Goal: Task Accomplishment & Management: Complete application form

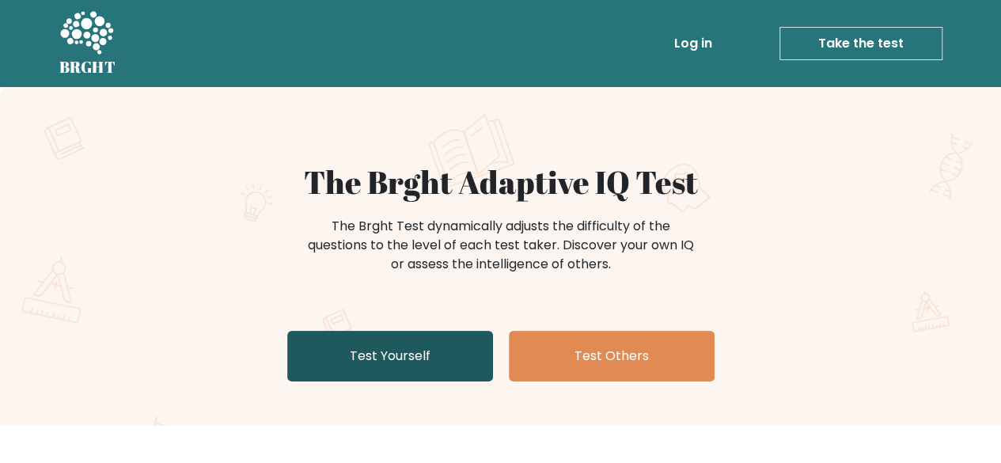
click at [369, 355] on link "Test Yourself" at bounding box center [390, 356] width 206 height 51
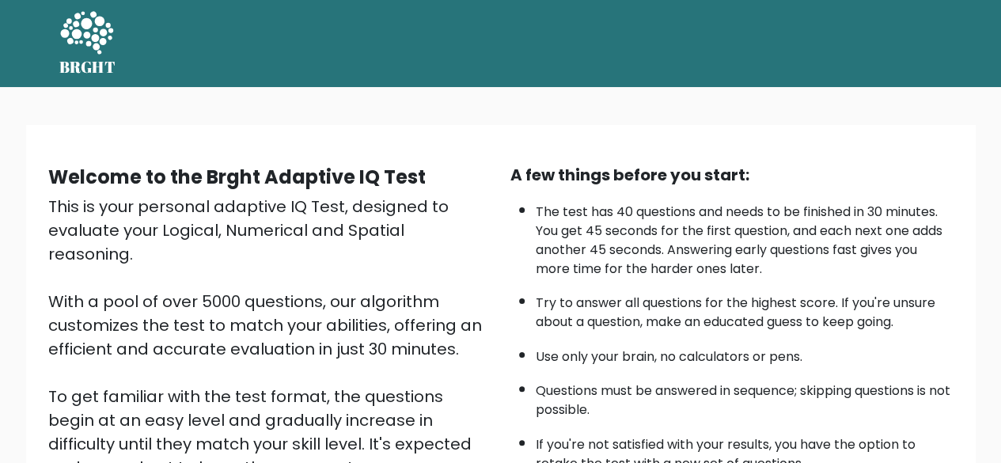
scroll to position [261, 0]
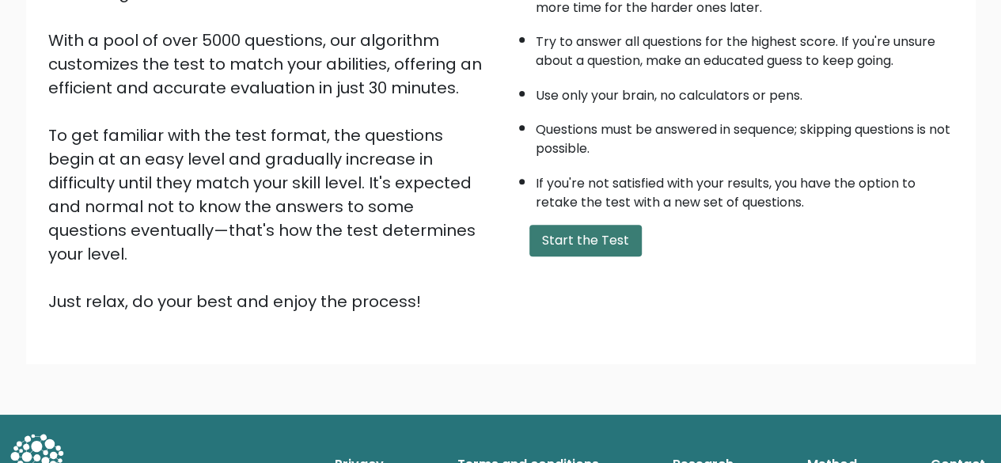
click at [560, 225] on button "Start the Test" at bounding box center [585, 241] width 112 height 32
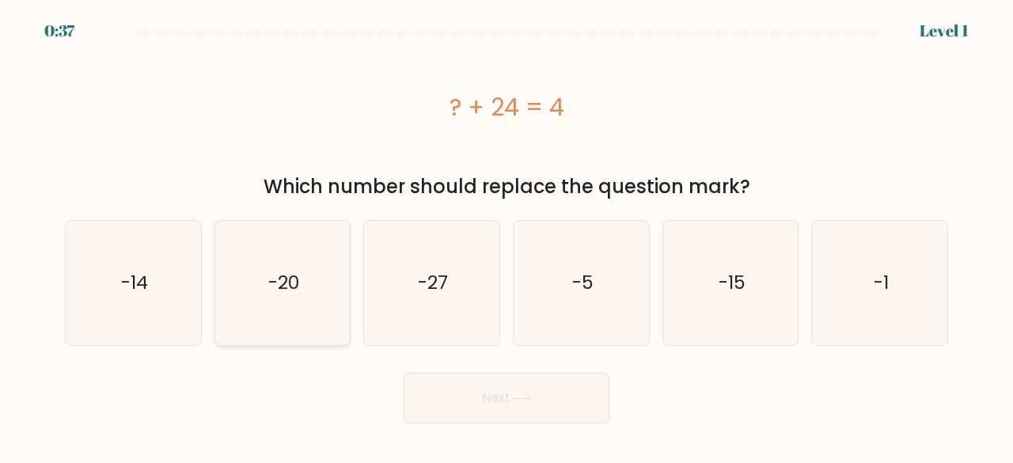
click at [233, 287] on icon "-20" at bounding box center [283, 283] width 124 height 124
click at [506, 236] on input "b. -20" at bounding box center [506, 234] width 1 height 4
radio input "true"
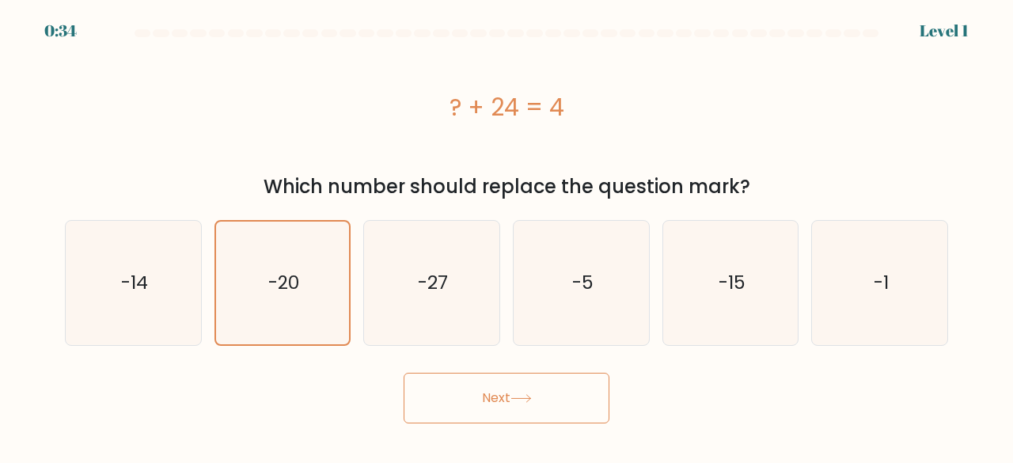
click at [495, 393] on button "Next" at bounding box center [507, 398] width 206 height 51
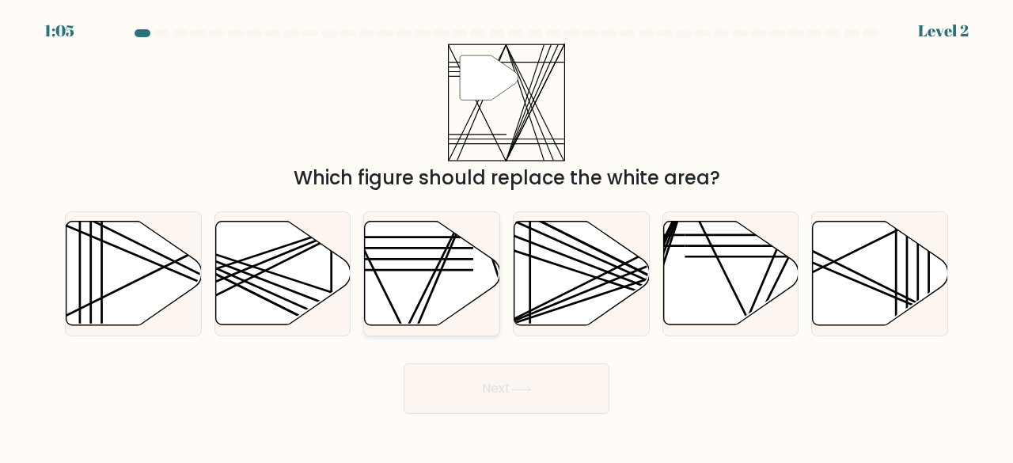
click at [441, 275] on icon at bounding box center [432, 274] width 135 height 104
click at [506, 236] on input "c." at bounding box center [506, 234] width 1 height 4
radio input "true"
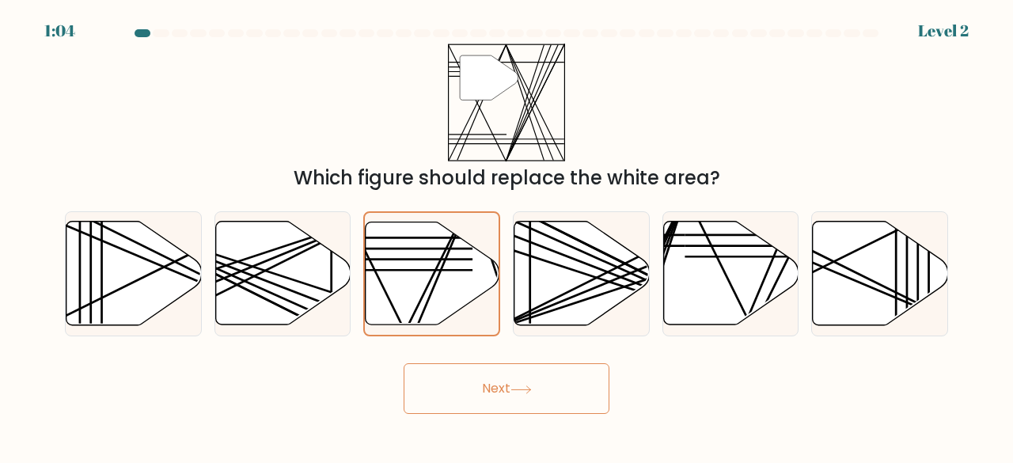
click at [451, 407] on button "Next" at bounding box center [507, 388] width 206 height 51
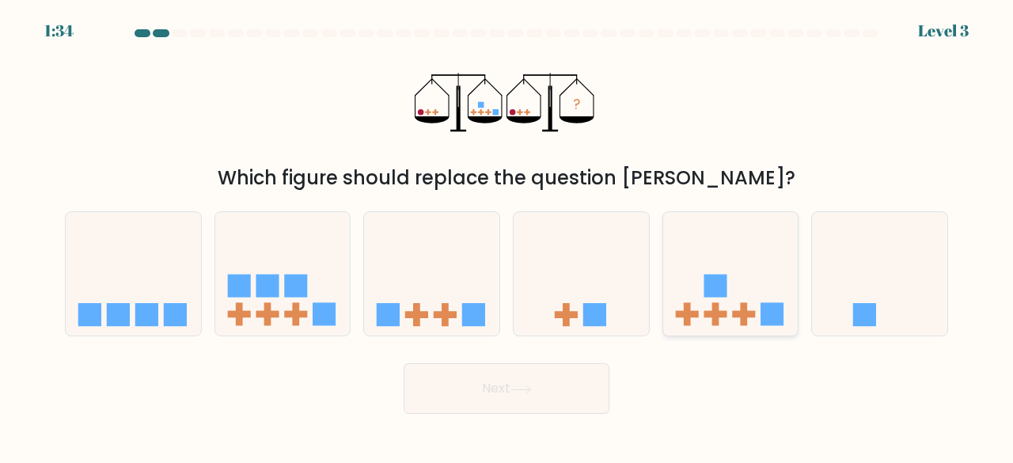
click at [727, 241] on icon at bounding box center [730, 274] width 135 height 112
click at [507, 236] on input "e." at bounding box center [506, 234] width 1 height 4
radio input "true"
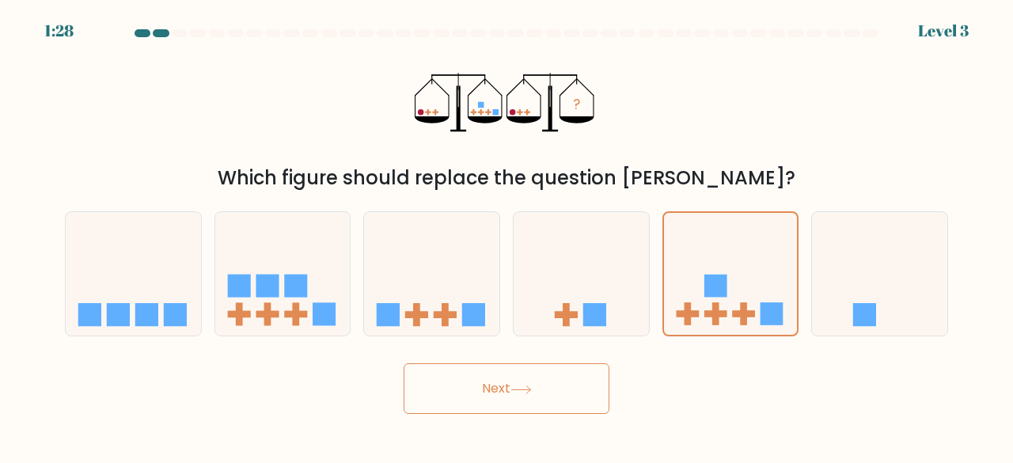
click at [500, 403] on button "Next" at bounding box center [507, 388] width 206 height 51
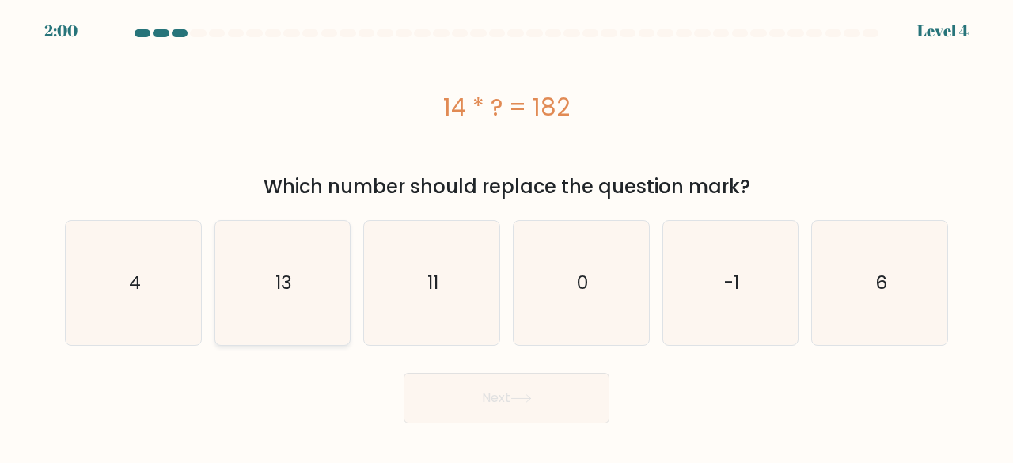
click at [262, 260] on icon "13" at bounding box center [283, 283] width 124 height 124
click at [506, 236] on input "b. 13" at bounding box center [506, 234] width 1 height 4
radio input "true"
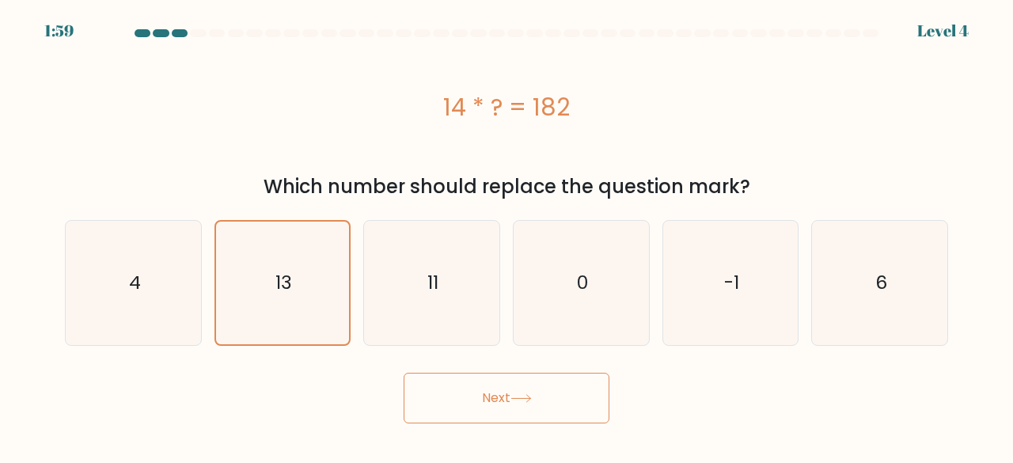
click at [467, 402] on button "Next" at bounding box center [507, 398] width 206 height 51
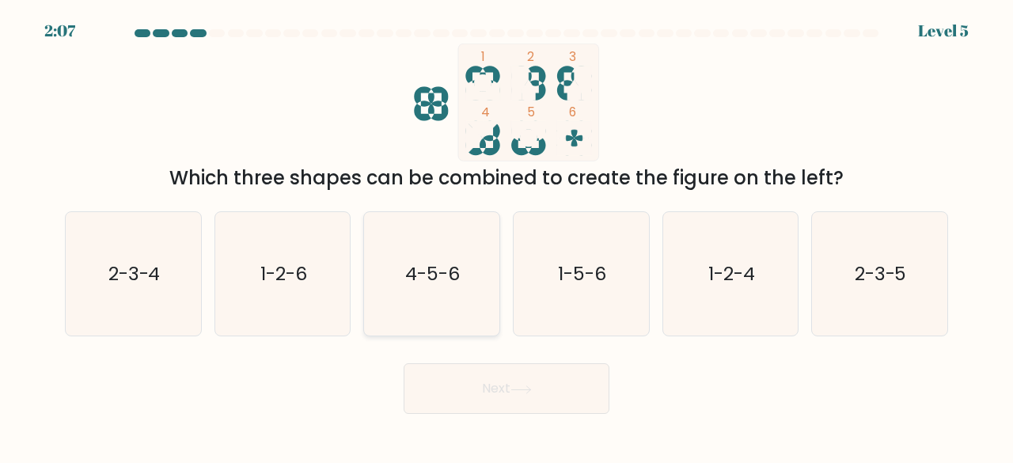
click at [445, 284] on text "4-5-6" at bounding box center [433, 273] width 55 height 26
click at [506, 236] on input "c. 4-5-6" at bounding box center [506, 234] width 1 height 4
radio input "true"
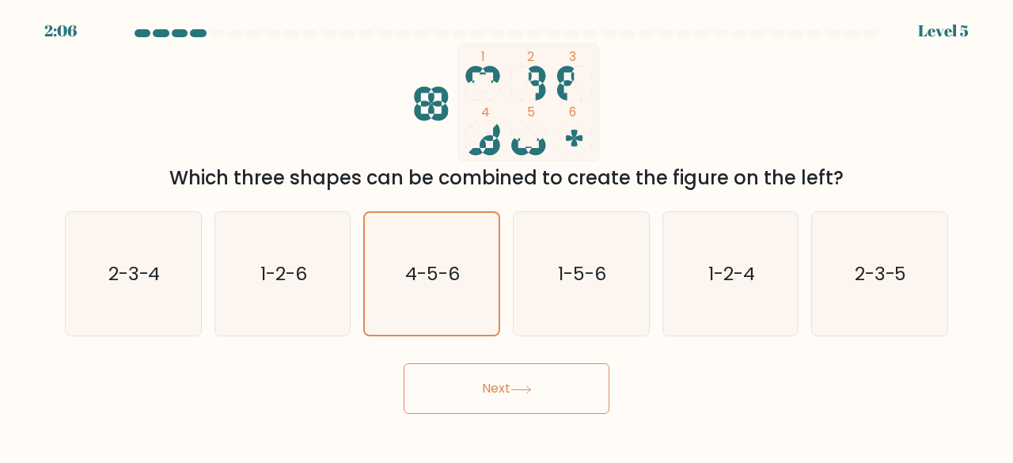
click at [478, 395] on button "Next" at bounding box center [507, 388] width 206 height 51
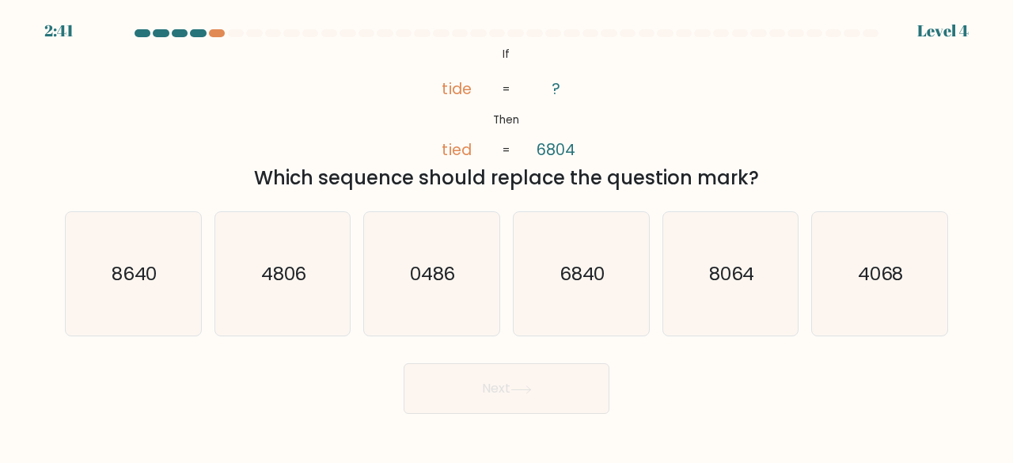
click at [194, 36] on div at bounding box center [198, 33] width 16 height 8
click at [218, 32] on div at bounding box center [217, 33] width 16 height 8
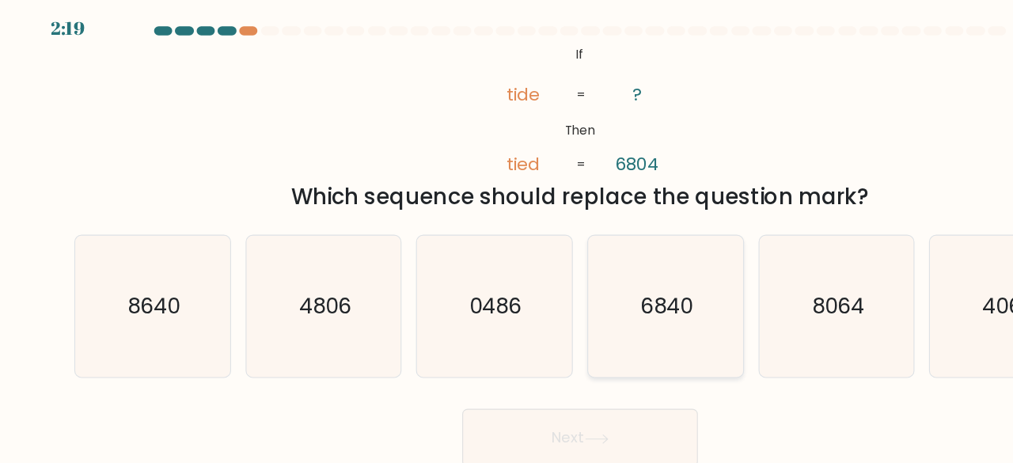
click at [605, 289] on icon "6840" at bounding box center [581, 274] width 124 height 124
click at [507, 236] on input "d. 6840" at bounding box center [506, 234] width 1 height 4
radio input "true"
click at [550, 385] on button "Next" at bounding box center [507, 388] width 206 height 51
click at [556, 375] on button "Next" at bounding box center [507, 388] width 206 height 51
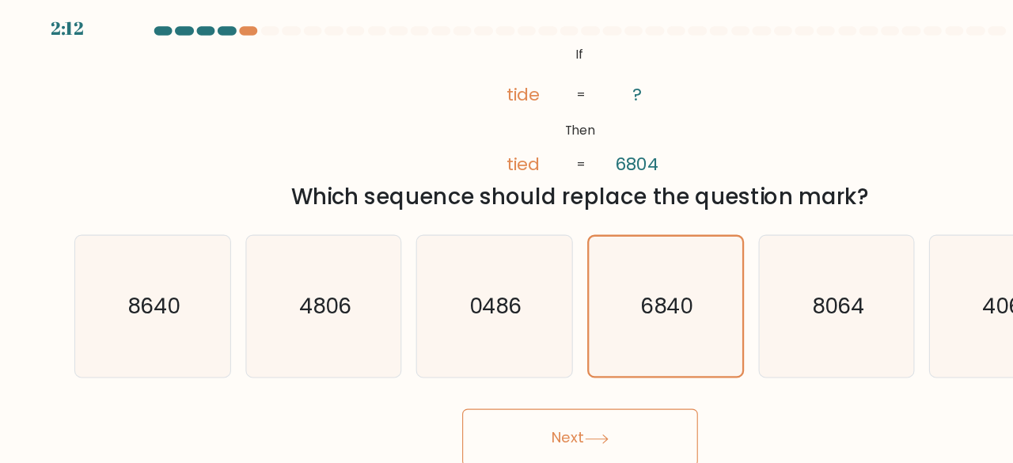
click at [561, 388] on button "Next" at bounding box center [507, 388] width 206 height 51
click at [551, 384] on button "Next" at bounding box center [507, 388] width 206 height 51
click at [487, 378] on button "Next" at bounding box center [507, 388] width 206 height 51
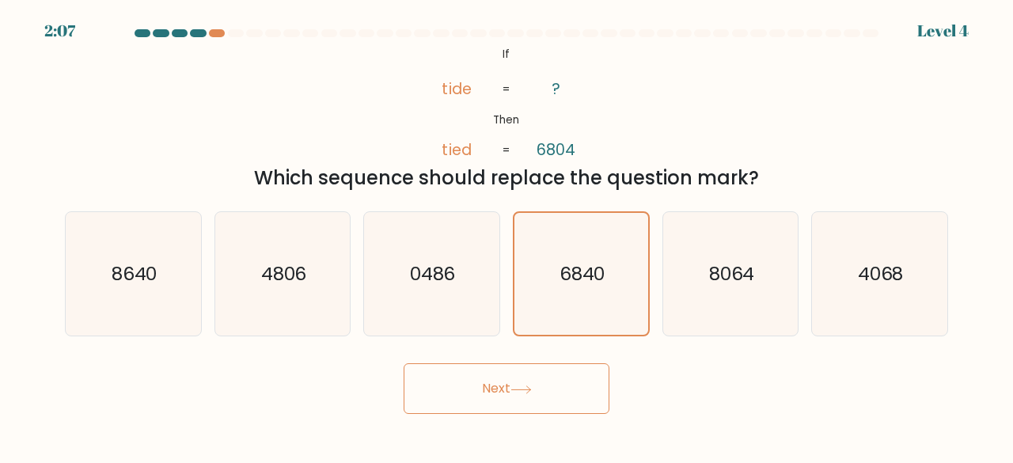
click at [518, 406] on button "Next" at bounding box center [507, 388] width 206 height 51
drag, startPoint x: 518, startPoint y: 406, endPoint x: 430, endPoint y: 383, distance: 90.8
click at [430, 383] on button "Next" at bounding box center [507, 388] width 206 height 51
click at [492, 369] on button "Next" at bounding box center [507, 388] width 206 height 51
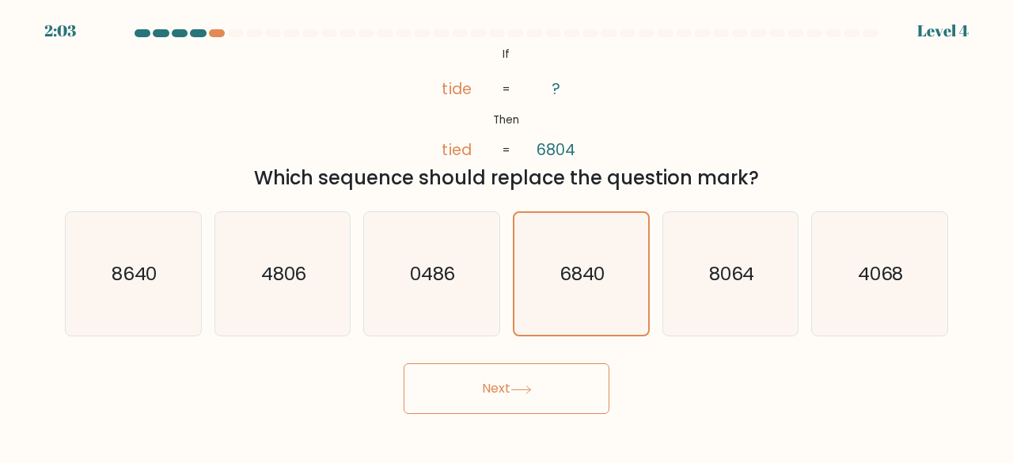
click at [492, 369] on button "Next" at bounding box center [507, 388] width 206 height 51
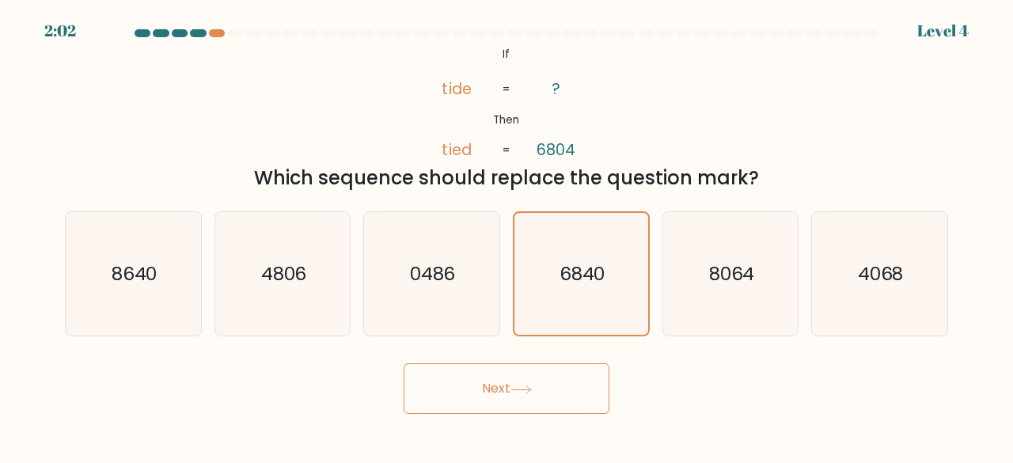
click at [492, 369] on button "Next" at bounding box center [507, 388] width 206 height 51
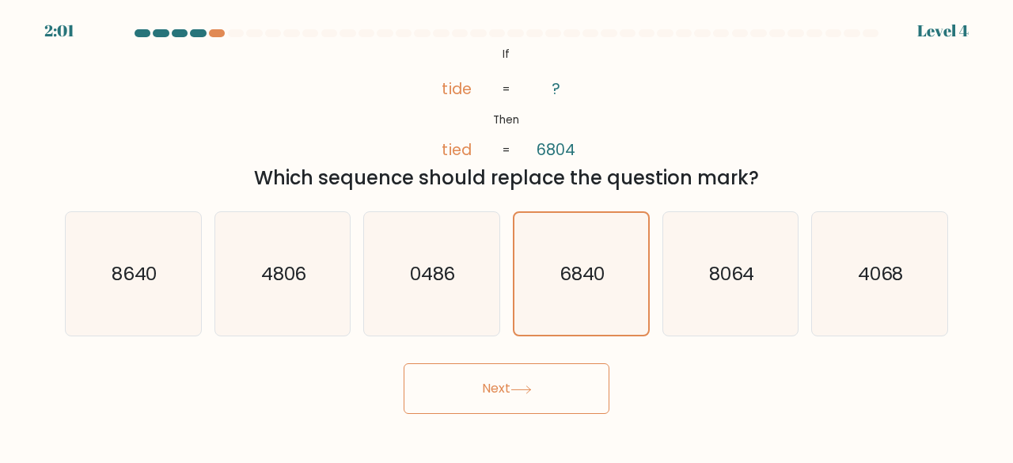
click at [492, 369] on button "Next" at bounding box center [507, 388] width 206 height 51
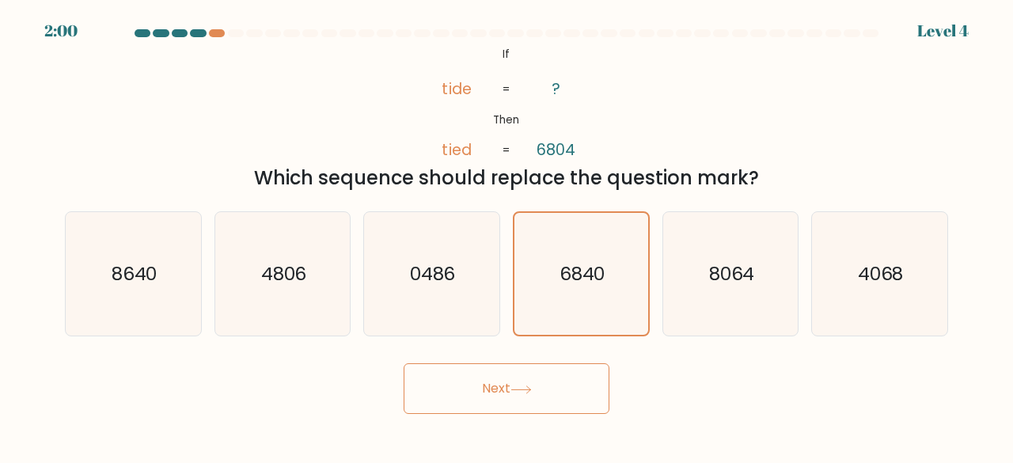
click at [492, 369] on button "Next" at bounding box center [507, 388] width 206 height 51
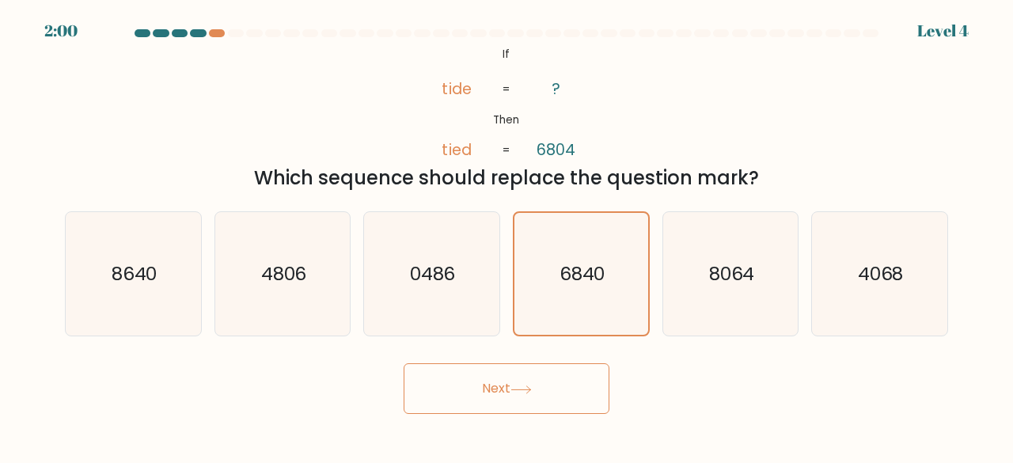
click at [492, 369] on button "Next" at bounding box center [507, 388] width 206 height 51
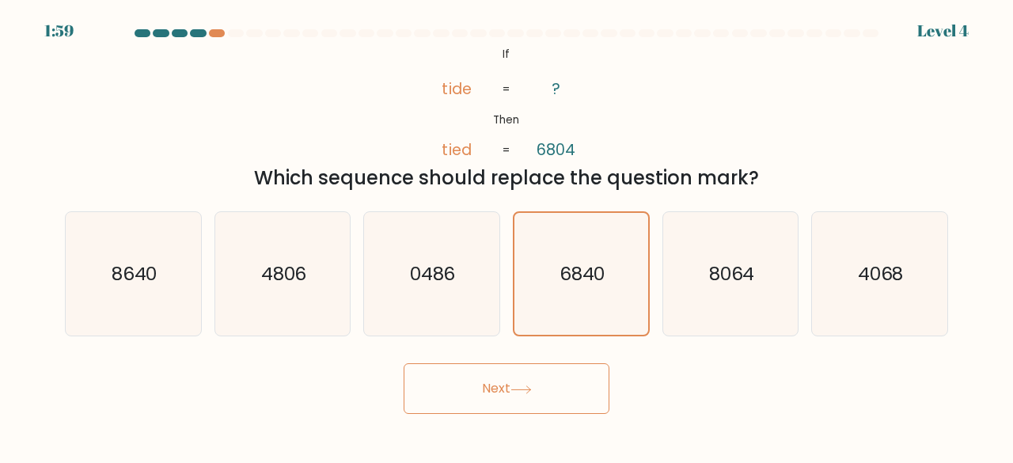
click at [492, 369] on button "Next" at bounding box center [507, 388] width 206 height 51
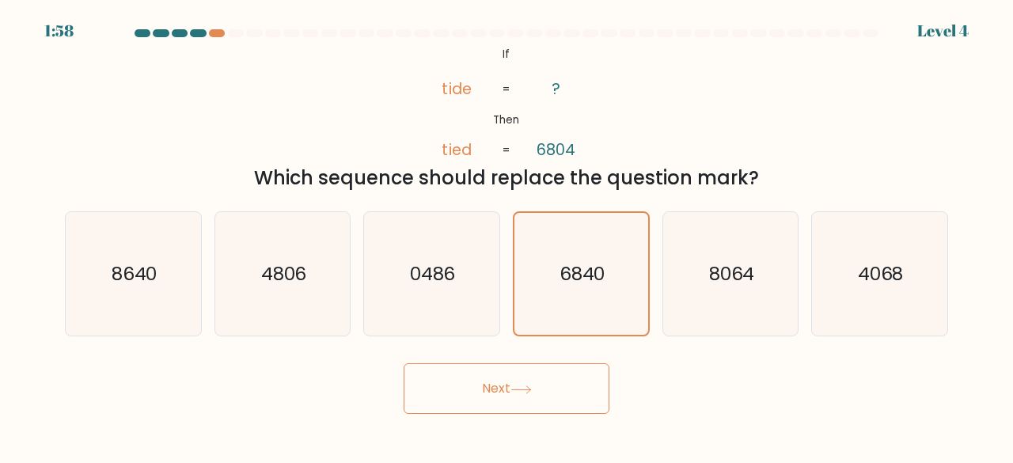
click at [492, 369] on button "Next" at bounding box center [507, 388] width 206 height 51
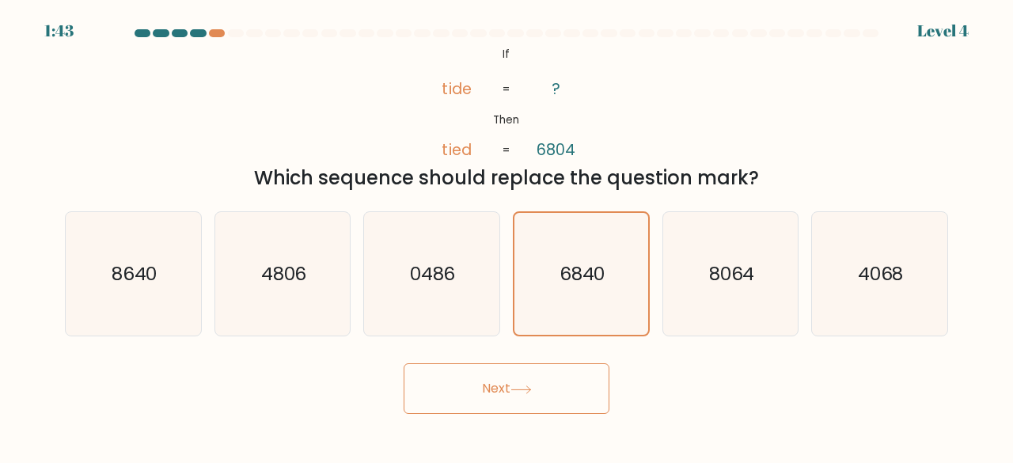
drag, startPoint x: 517, startPoint y: 420, endPoint x: 509, endPoint y: 392, distance: 29.8
click at [509, 392] on body "1:43 Level 4 If" at bounding box center [506, 231] width 1013 height 463
click at [509, 392] on button "Next" at bounding box center [507, 388] width 206 height 51
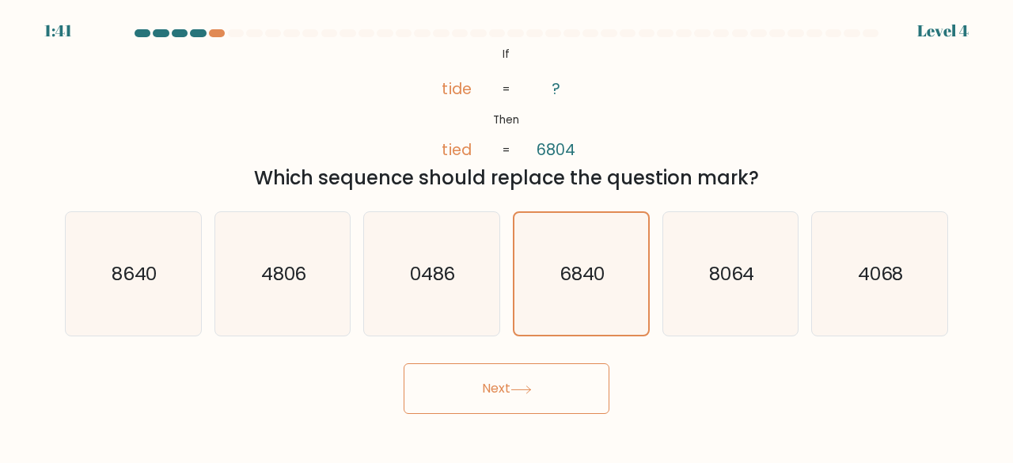
click at [509, 392] on button "Next" at bounding box center [507, 388] width 206 height 51
click at [483, 47] on icon "@import url('https://fonts.googleapis.com/css?family=Abril+Fatface:400,100,100i…" at bounding box center [506, 103] width 191 height 118
